Goal: Transaction & Acquisition: Obtain resource

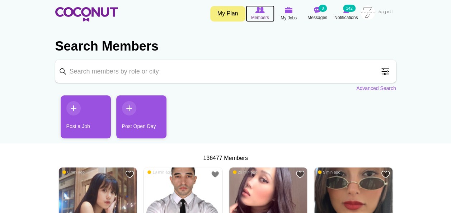
click at [264, 14] on span "Members" at bounding box center [260, 17] width 18 height 7
click at [293, 74] on input "Keyword" at bounding box center [225, 71] width 341 height 23
click at [380, 72] on span at bounding box center [385, 71] width 14 height 14
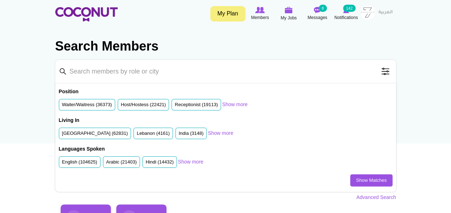
click at [281, 74] on input "Keyword" at bounding box center [225, 71] width 341 height 23
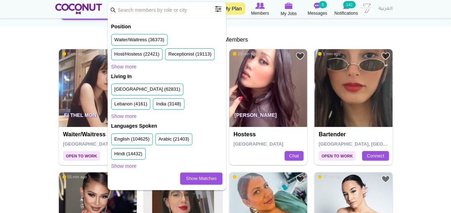
scroll to position [72, 0]
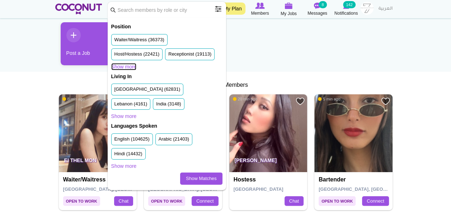
click at [129, 66] on link "Show more" at bounding box center [123, 66] width 25 height 7
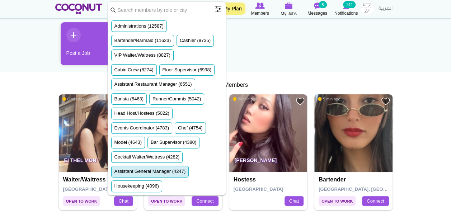
click at [179, 168] on label "Assistant General Manager (4247)" at bounding box center [149, 171] width 71 height 7
click at [114, 173] on input "Assistant General Manager (4247)" at bounding box center [114, 173] width 0 height 0
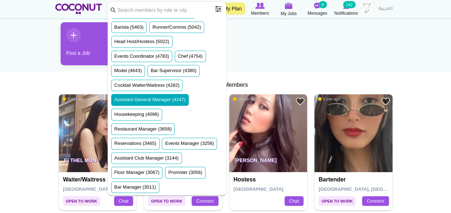
scroll to position [0, 0]
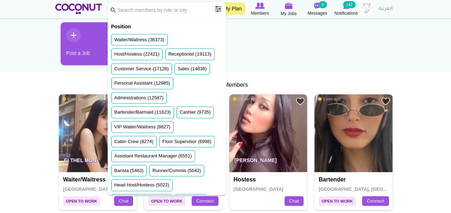
click at [298, 51] on ul "Post a Job Post Open Day" at bounding box center [225, 46] width 341 height 48
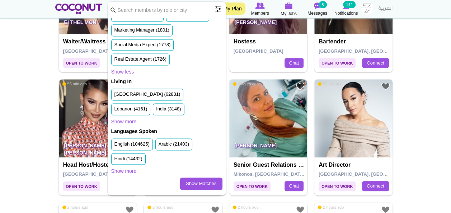
scroll to position [251, 0]
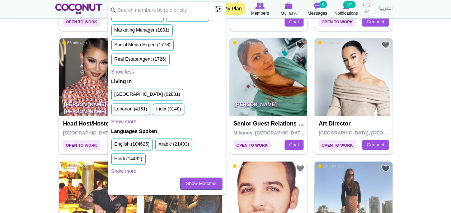
click at [207, 184] on link "Show Matches" at bounding box center [201, 184] width 42 height 12
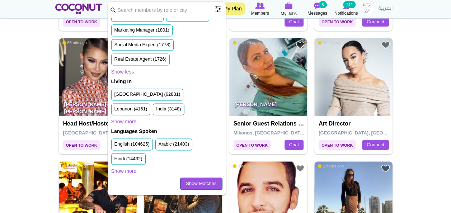
click at [205, 184] on link "Show Matches" at bounding box center [201, 184] width 42 height 12
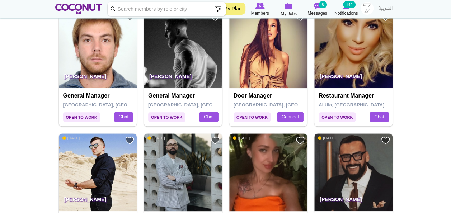
scroll to position [287, 0]
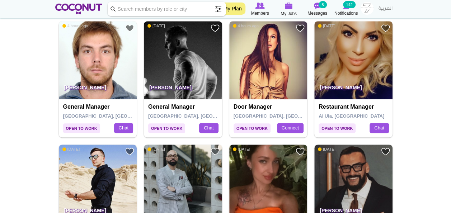
click at [179, 74] on img at bounding box center [183, 60] width 78 height 78
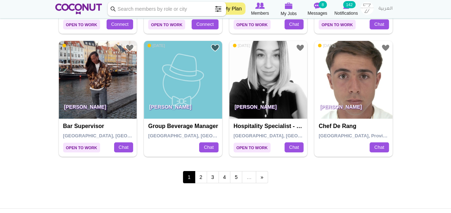
scroll to position [1255, 0]
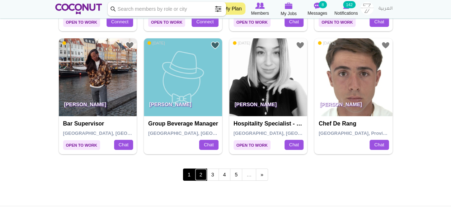
click at [207, 171] on link "2" at bounding box center [201, 175] width 12 height 12
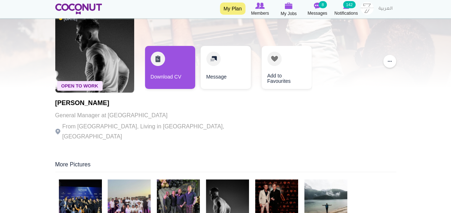
scroll to position [108, 0]
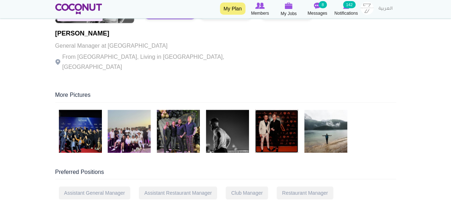
click at [275, 120] on img at bounding box center [276, 131] width 43 height 43
click at [85, 117] on img at bounding box center [80, 131] width 43 height 43
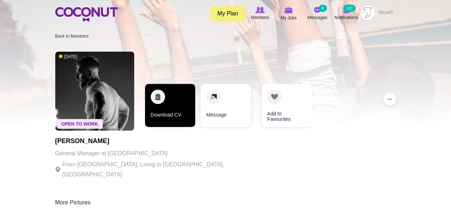
click at [174, 110] on link "Download CV" at bounding box center [170, 105] width 50 height 43
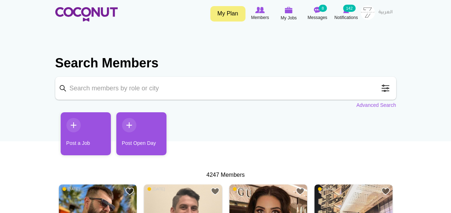
scroll to position [143, 0]
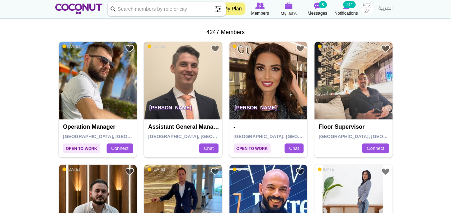
click at [194, 93] on img at bounding box center [183, 81] width 78 height 78
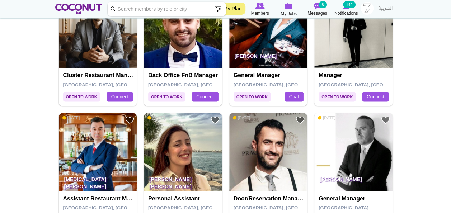
scroll to position [430, 0]
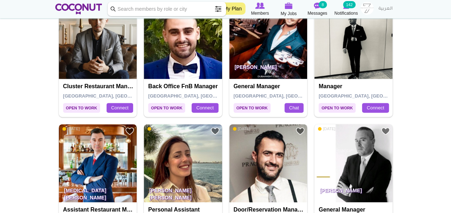
click at [253, 59] on p "Adrian Orr" at bounding box center [268, 69] width 78 height 20
click at [285, 52] on img at bounding box center [268, 40] width 78 height 78
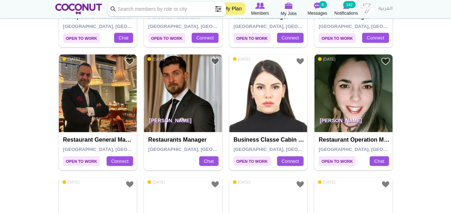
scroll to position [753, 0]
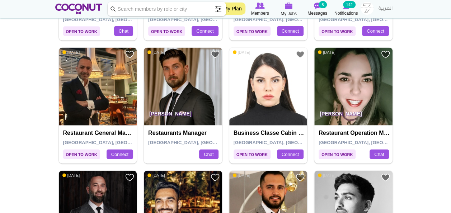
click at [198, 79] on img at bounding box center [183, 87] width 78 height 78
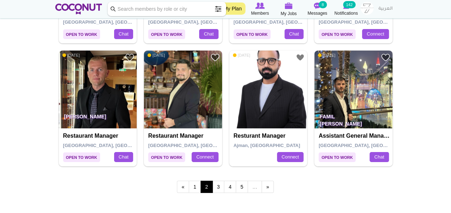
scroll to position [1255, 0]
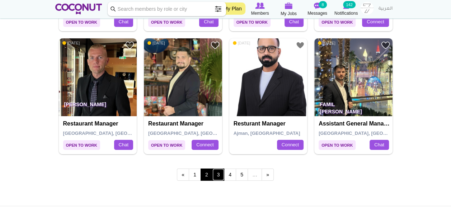
click at [216, 172] on link "3" at bounding box center [218, 175] width 12 height 12
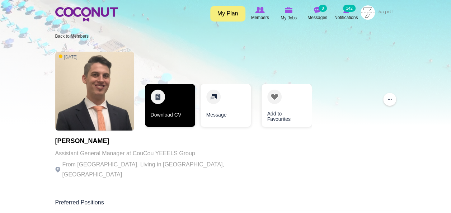
click at [172, 104] on link "Download CV" at bounding box center [170, 105] width 50 height 43
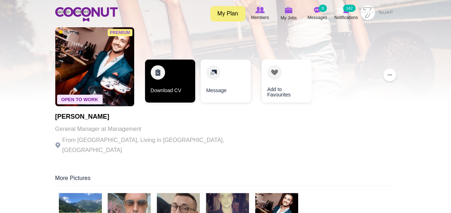
scroll to position [36, 0]
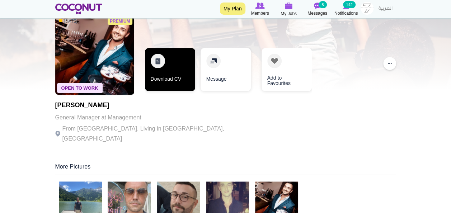
click at [157, 65] on link "Download CV" at bounding box center [170, 69] width 50 height 43
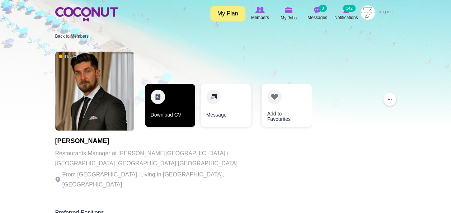
click at [170, 109] on link "Download CV" at bounding box center [170, 105] width 50 height 43
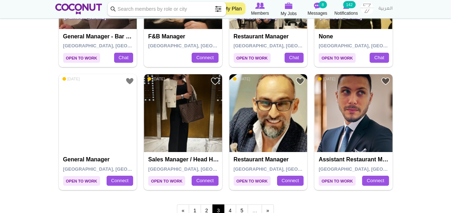
scroll to position [1255, 0]
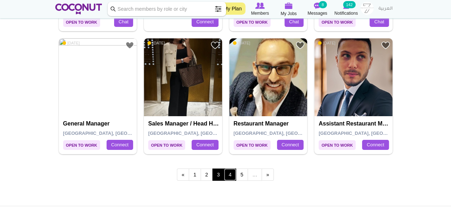
click at [230, 174] on link "4" at bounding box center [230, 175] width 12 height 12
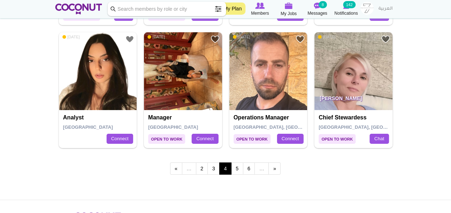
scroll to position [1291, 0]
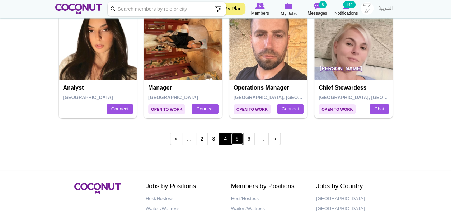
click at [235, 135] on link "5" at bounding box center [237, 139] width 12 height 12
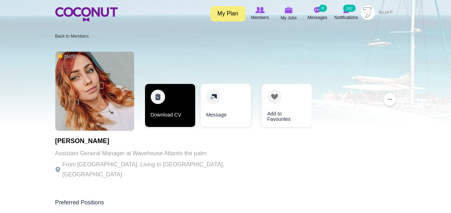
click at [169, 108] on link "Download CV" at bounding box center [170, 105] width 50 height 43
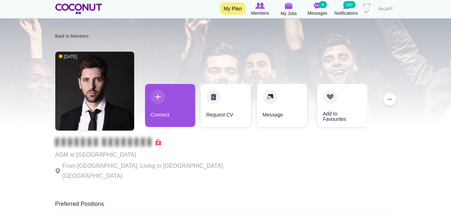
scroll to position [36, 0]
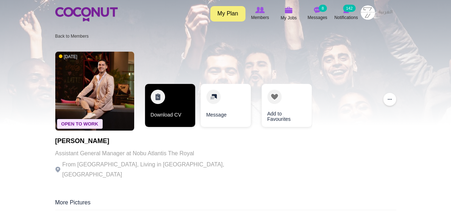
click at [177, 106] on link "Download CV" at bounding box center [170, 105] width 50 height 43
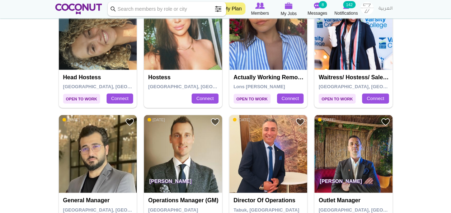
scroll to position [932, 0]
